Goal: Navigation & Orientation: Find specific page/section

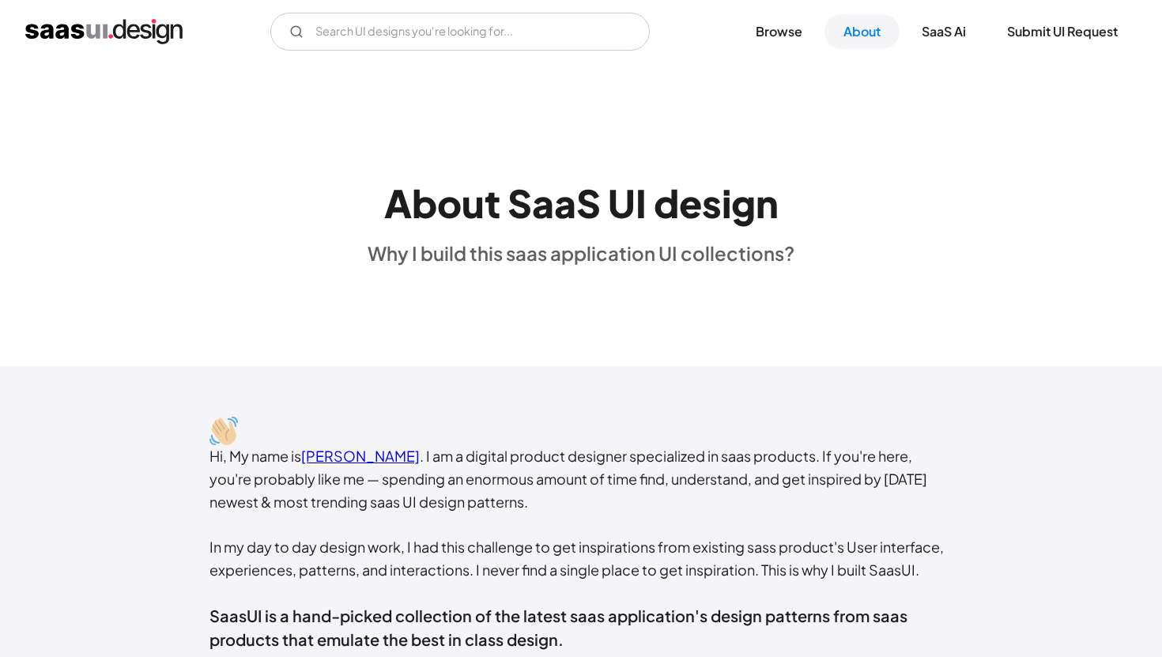
click at [143, 32] on img "home" at bounding box center [103, 31] width 157 height 25
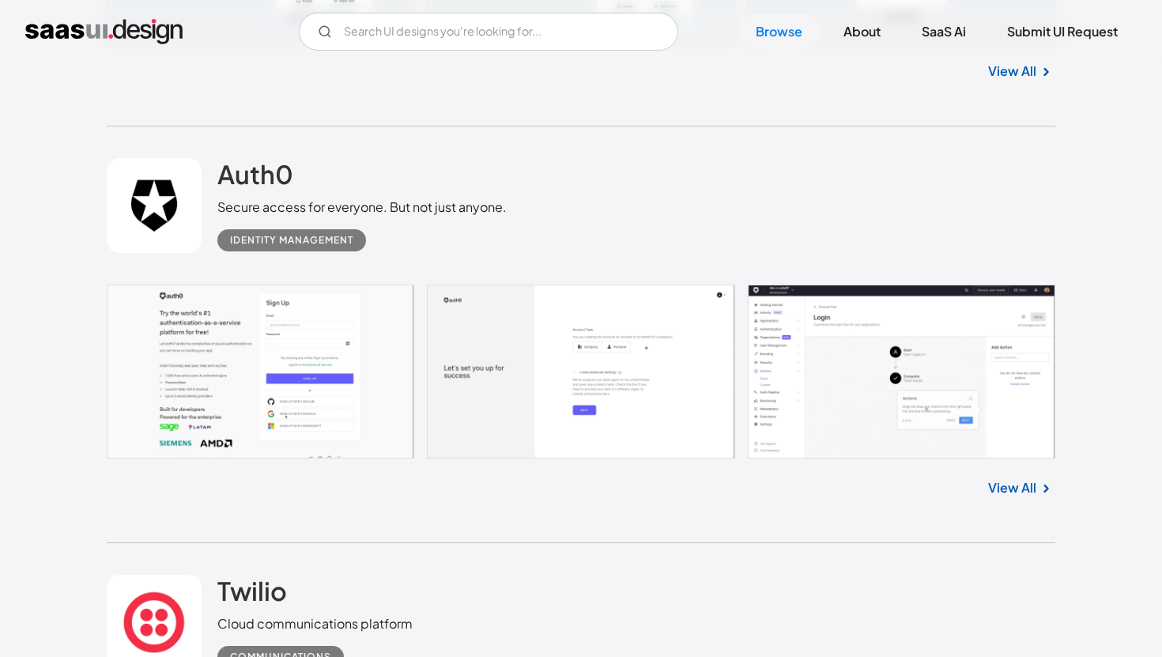
scroll to position [5107, 0]
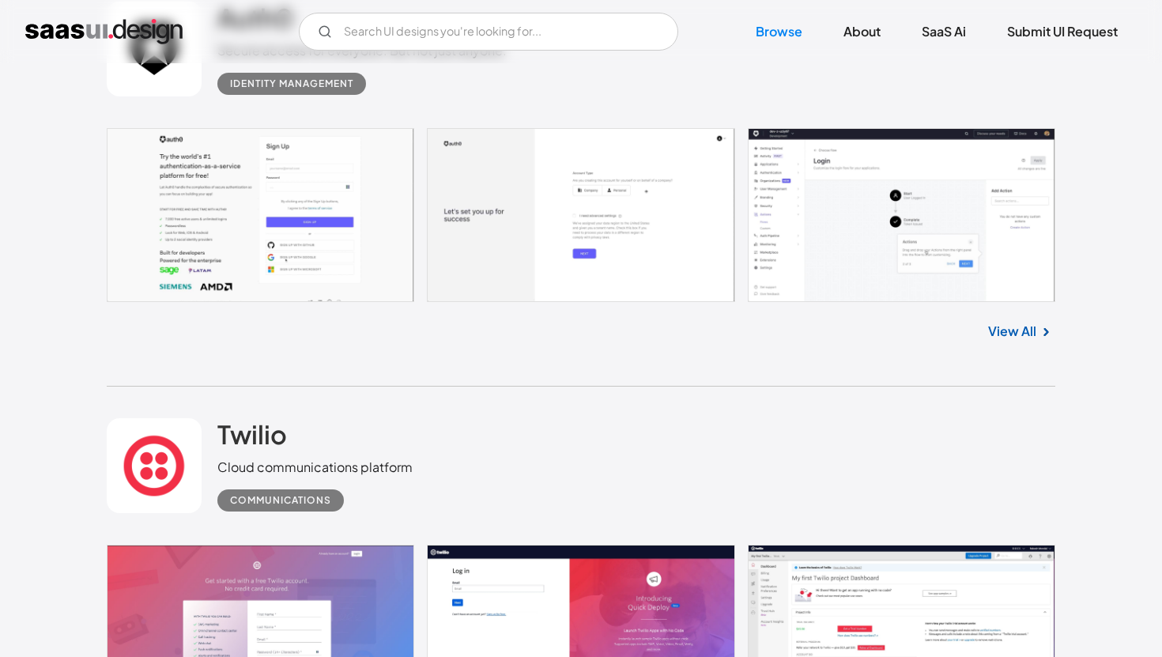
click at [1016, 325] on div "View All" at bounding box center [581, 328] width 949 height 52
click at [1016, 334] on link "View All" at bounding box center [1012, 331] width 48 height 19
